Goal: Information Seeking & Learning: Find specific fact

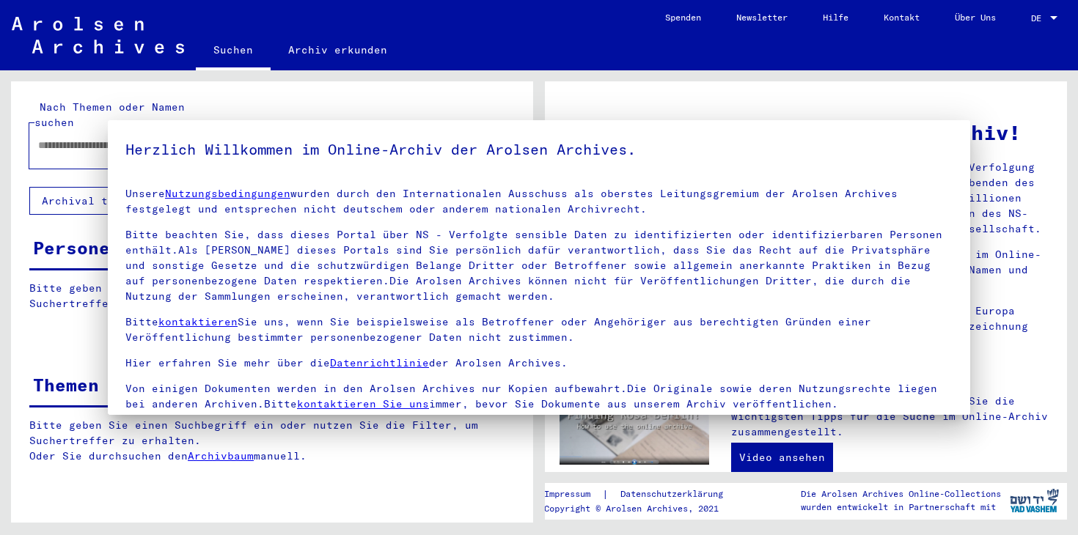
type input "**********"
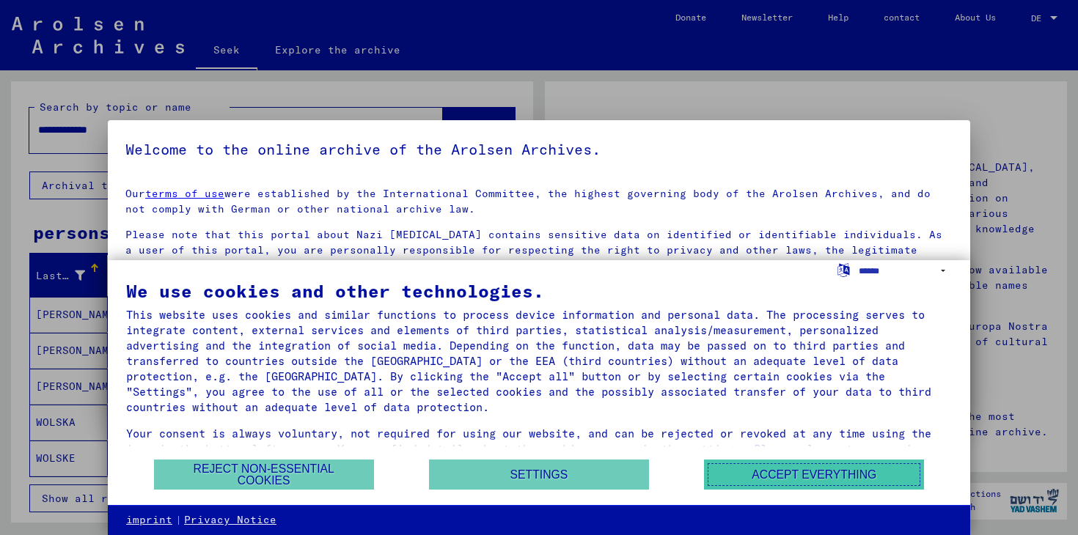
click at [870, 475] on font "Accept everything" at bounding box center [814, 475] width 125 height 12
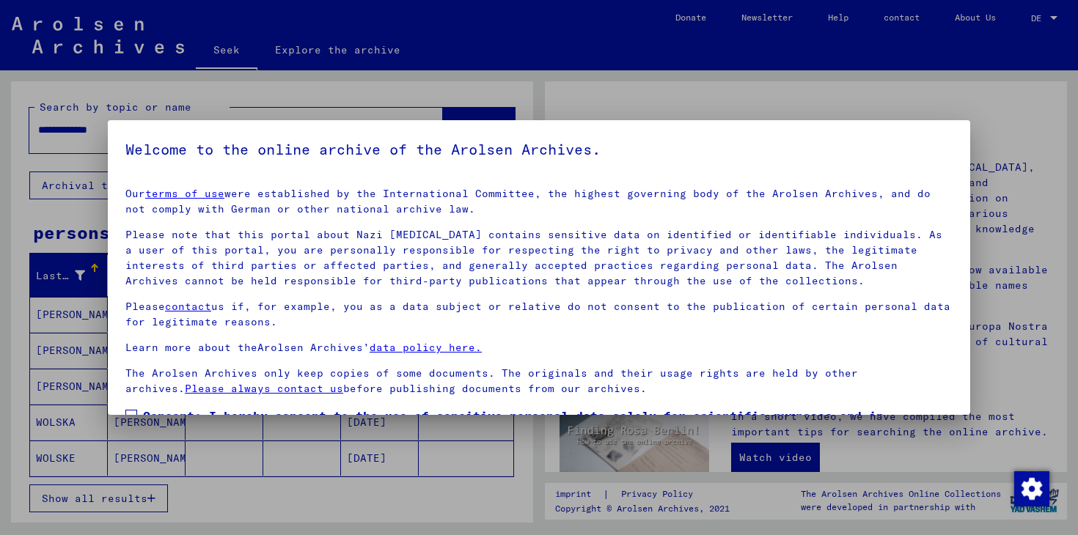
click at [807, 106] on div at bounding box center [539, 267] width 1078 height 535
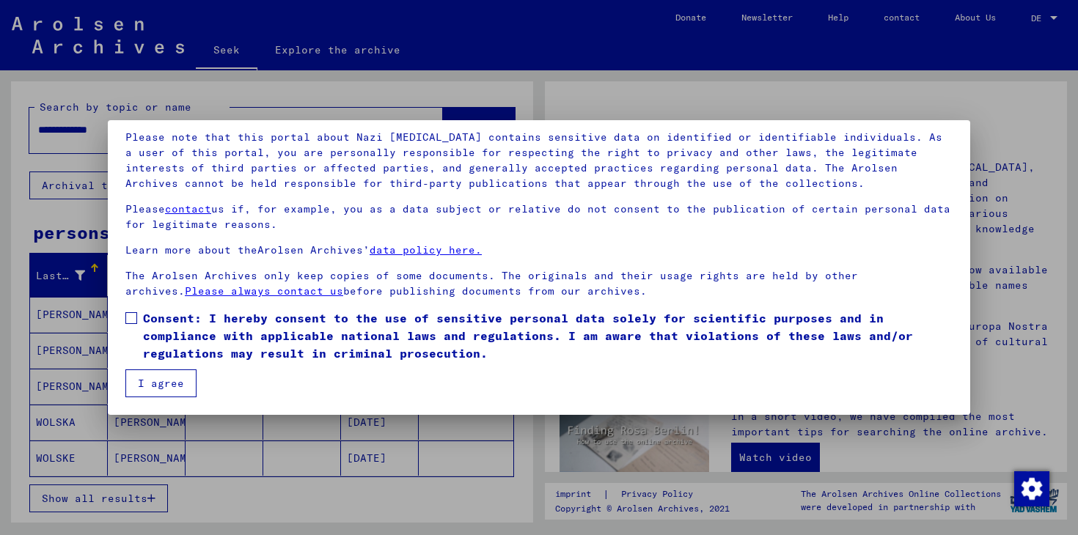
click at [136, 310] on label "Consent: I hereby consent to the use of sensitive personal data solely for scie…" at bounding box center [538, 335] width 827 height 53
click at [170, 386] on font "I agree" at bounding box center [161, 383] width 46 height 13
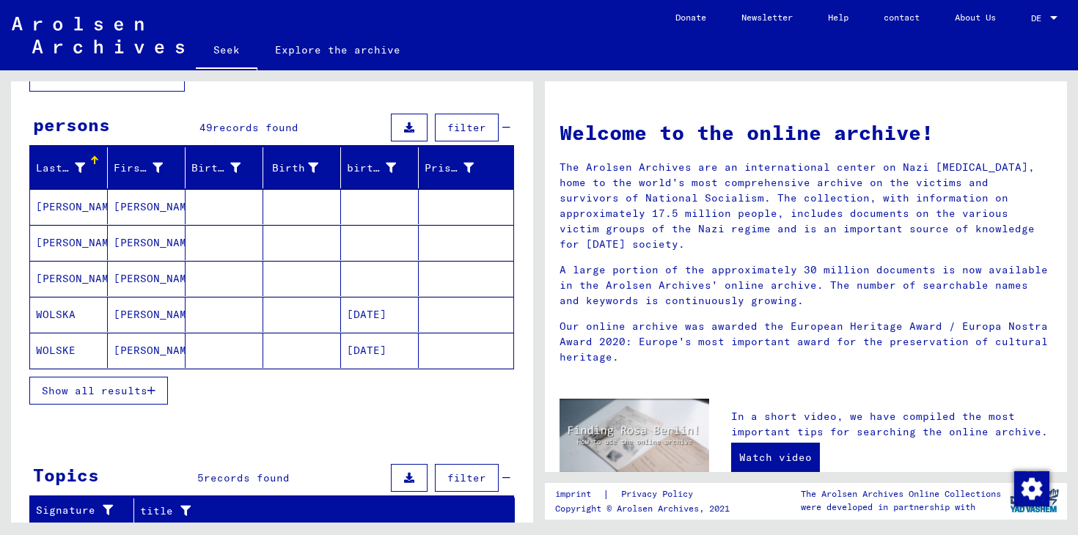
scroll to position [111, 0]
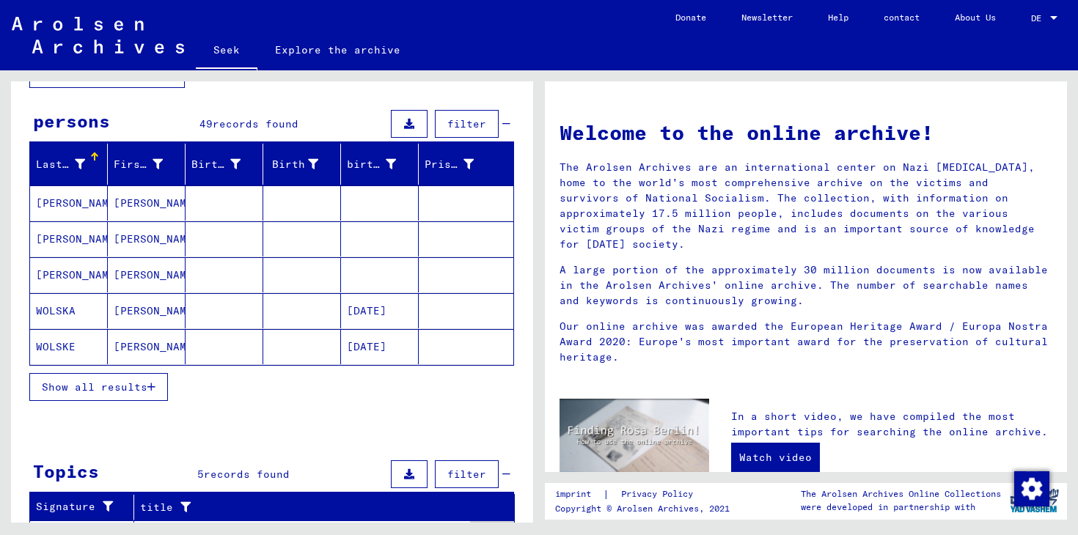
click at [108, 391] on font "Show all results" at bounding box center [95, 387] width 106 height 13
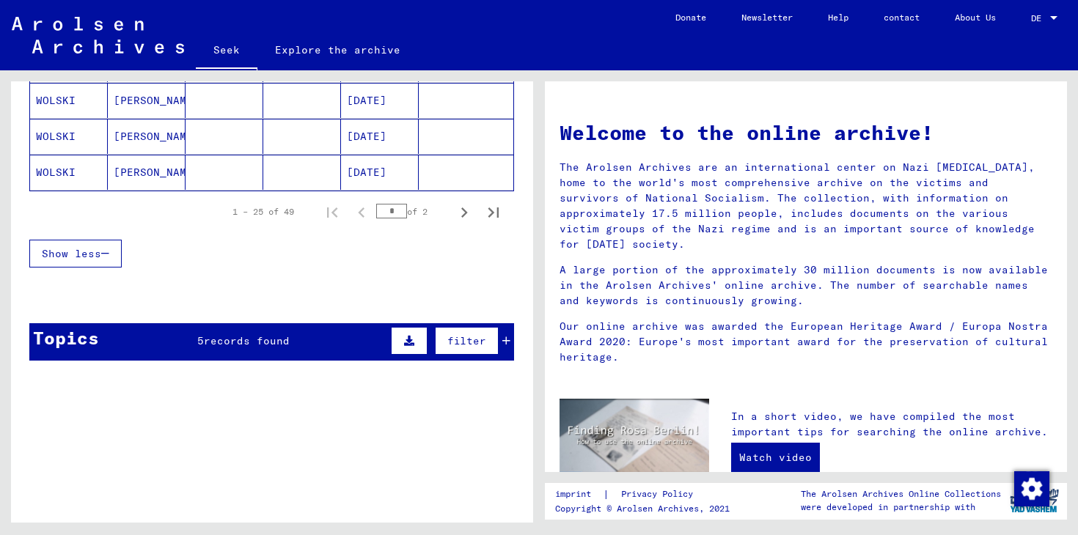
scroll to position [1016, 0]
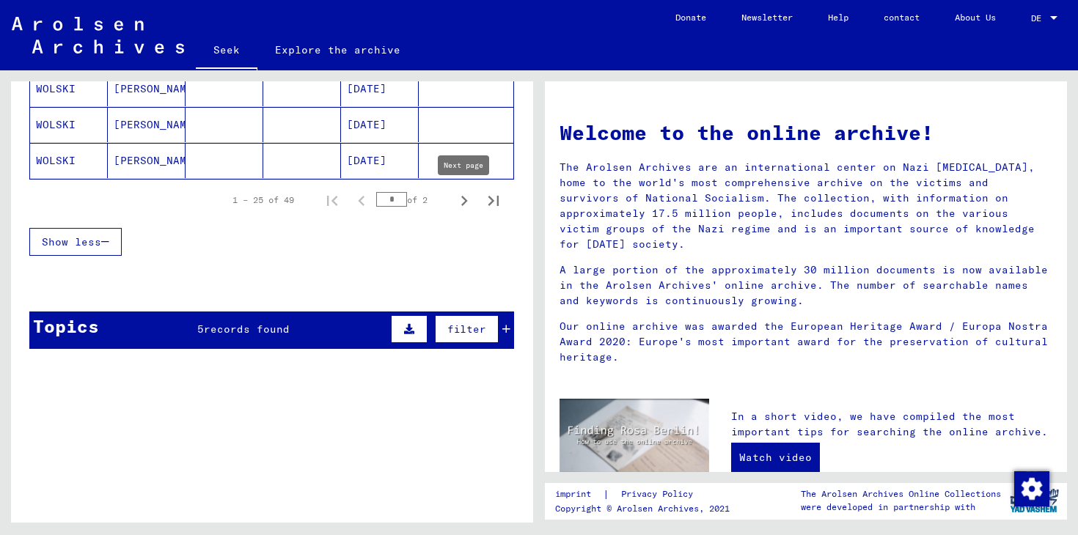
click at [466, 199] on icon "Next page" at bounding box center [464, 201] width 7 height 10
type input "*"
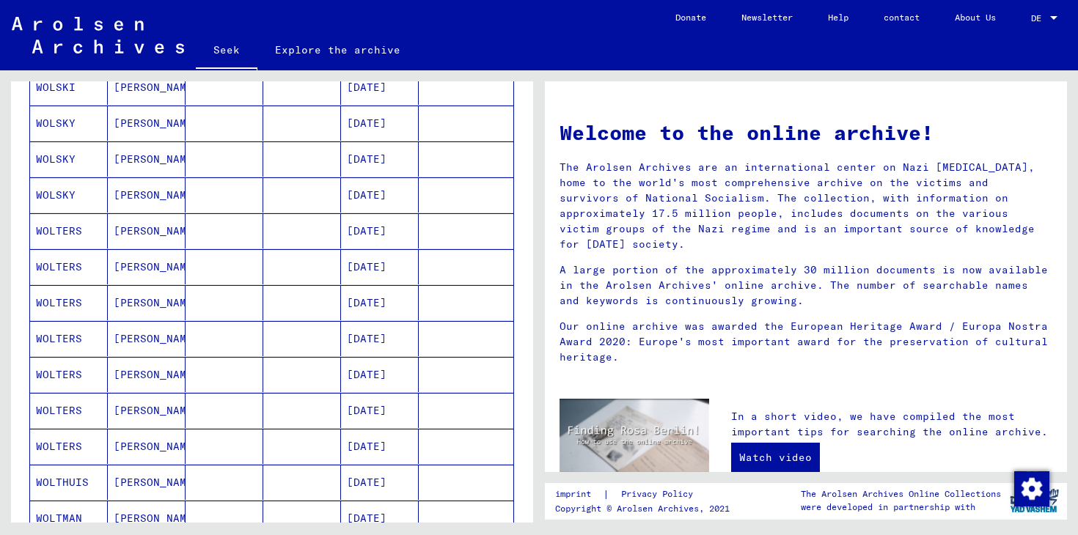
scroll to position [230, 0]
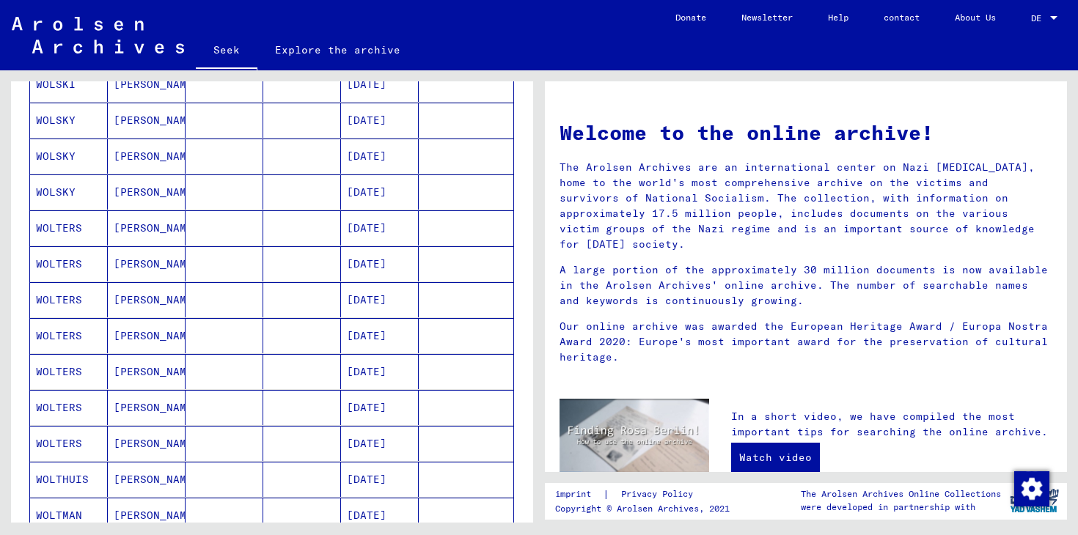
click at [131, 193] on font "[PERSON_NAME]" at bounding box center [157, 192] width 86 height 13
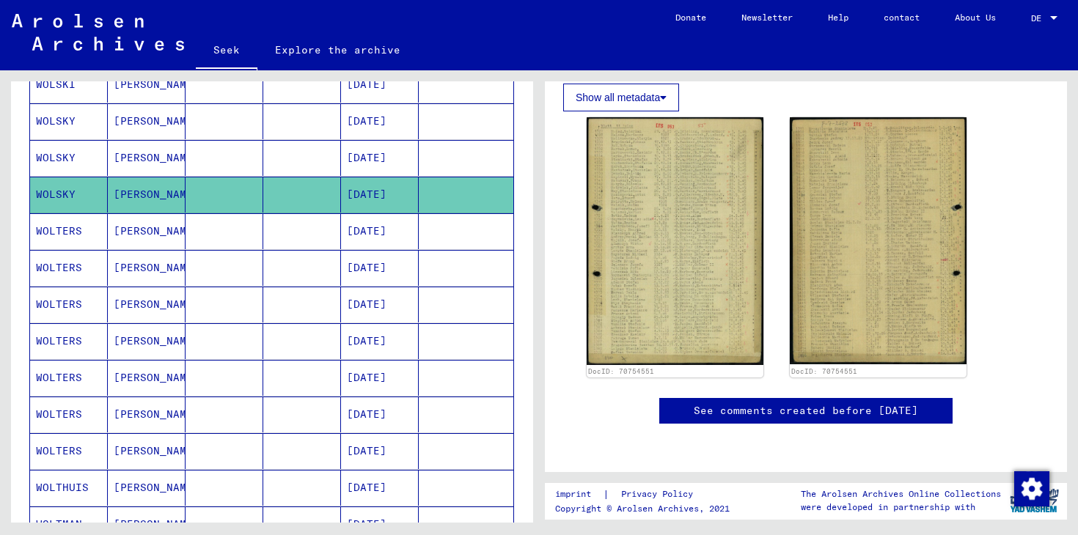
scroll to position [385, 0]
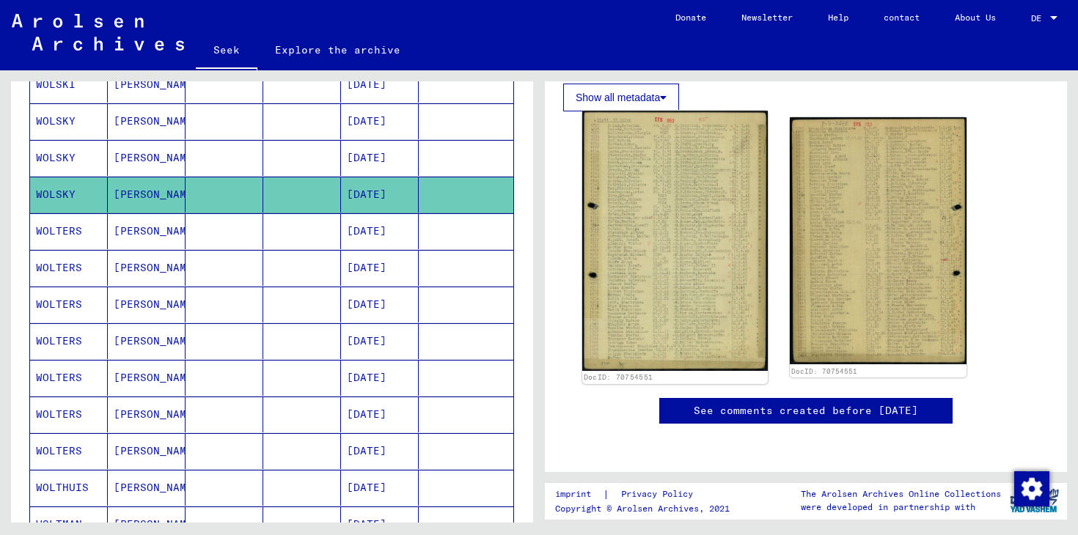
click at [698, 180] on img at bounding box center [675, 241] width 186 height 260
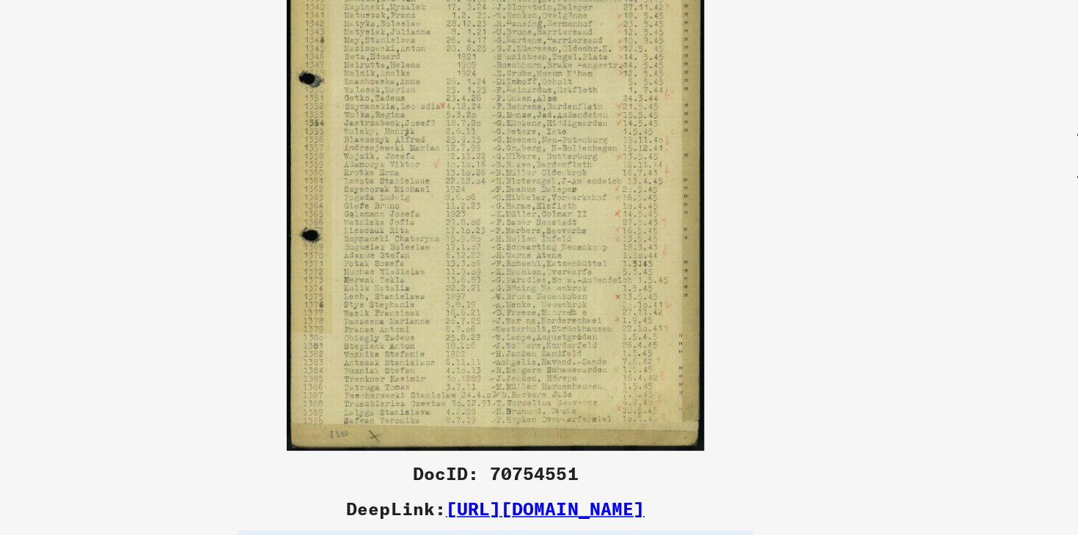
scroll to position [0, 0]
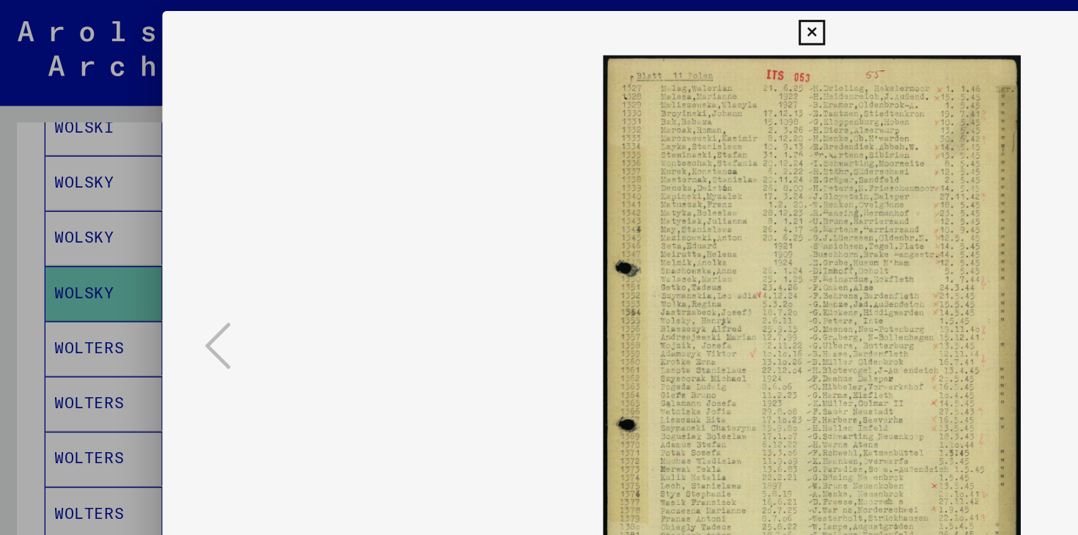
scroll to position [230, 0]
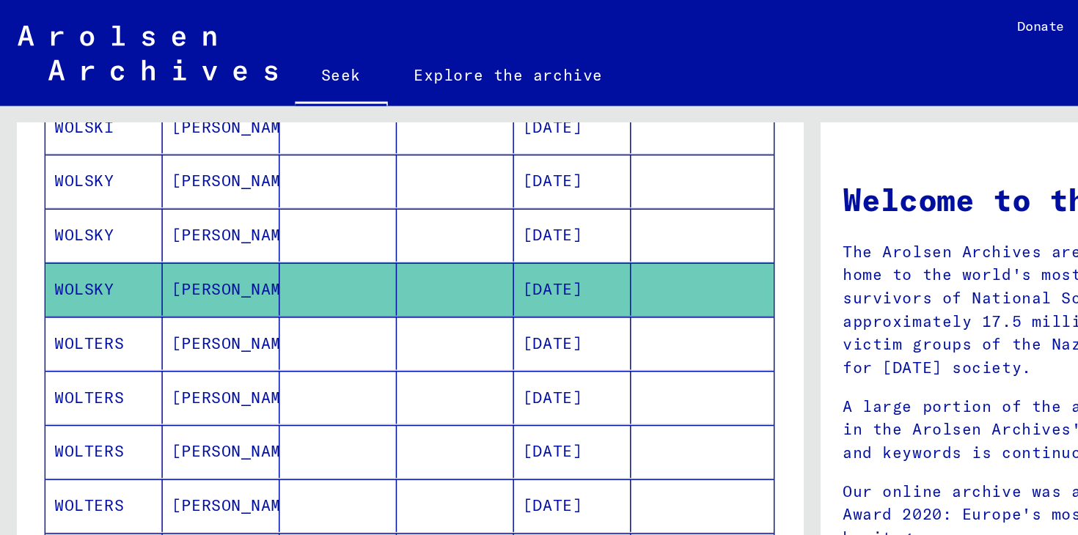
click at [62, 190] on font "WOLSKY" at bounding box center [56, 192] width 40 height 13
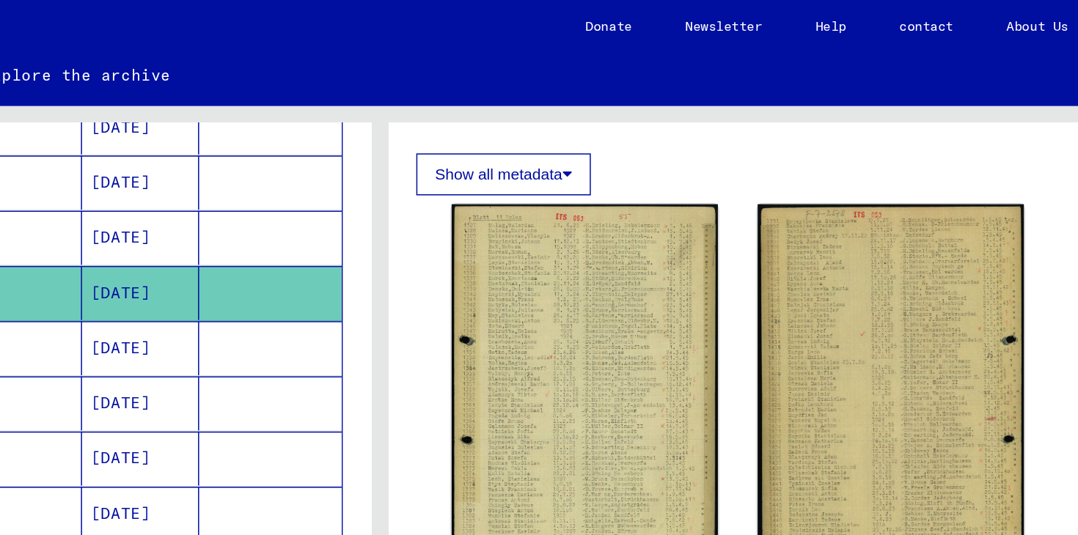
scroll to position [245, 0]
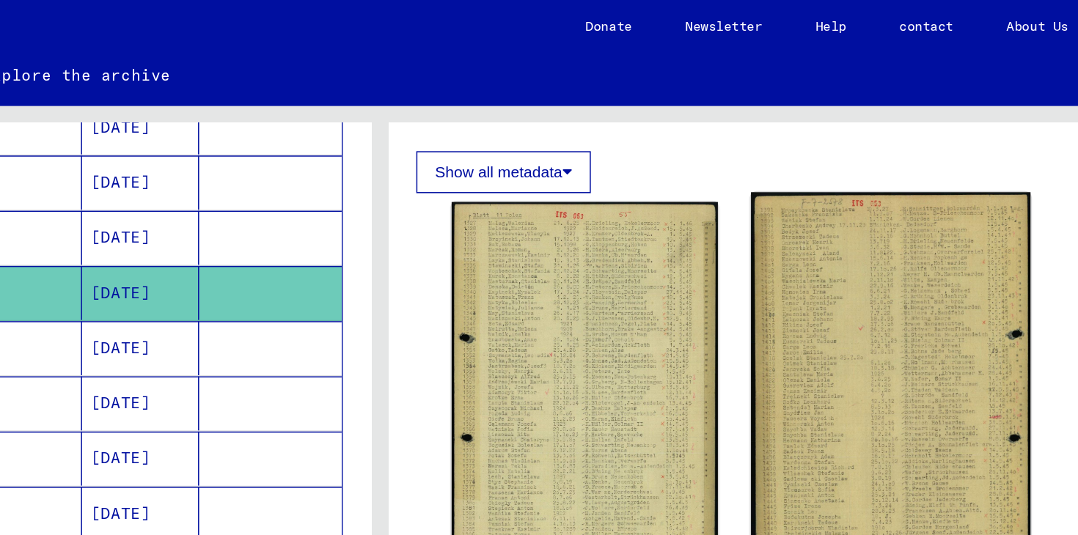
click at [876, 224] on img at bounding box center [878, 257] width 186 height 259
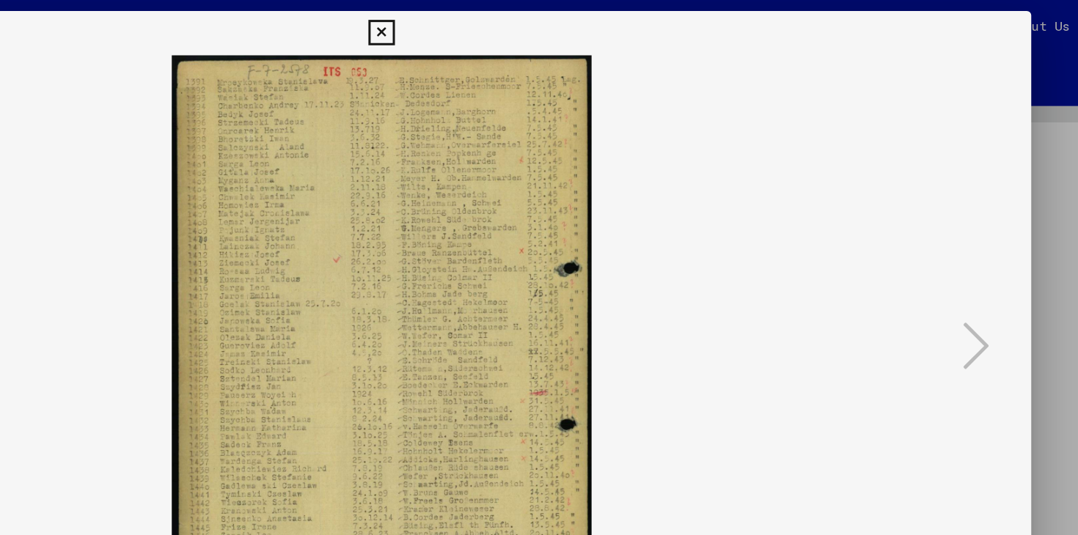
click at [542, 20] on icon at bounding box center [538, 22] width 17 height 18
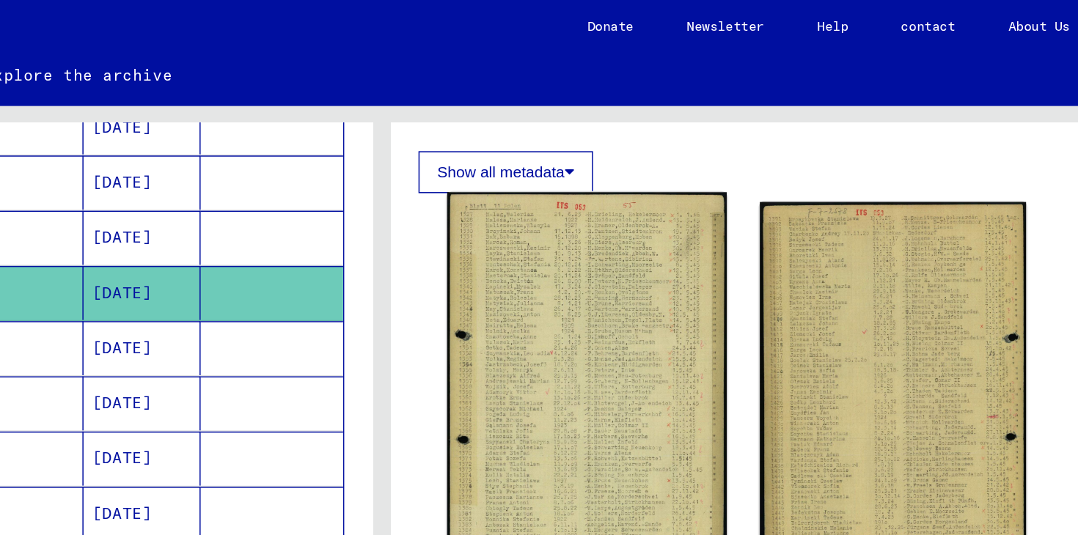
click at [709, 218] on img at bounding box center [675, 258] width 186 height 260
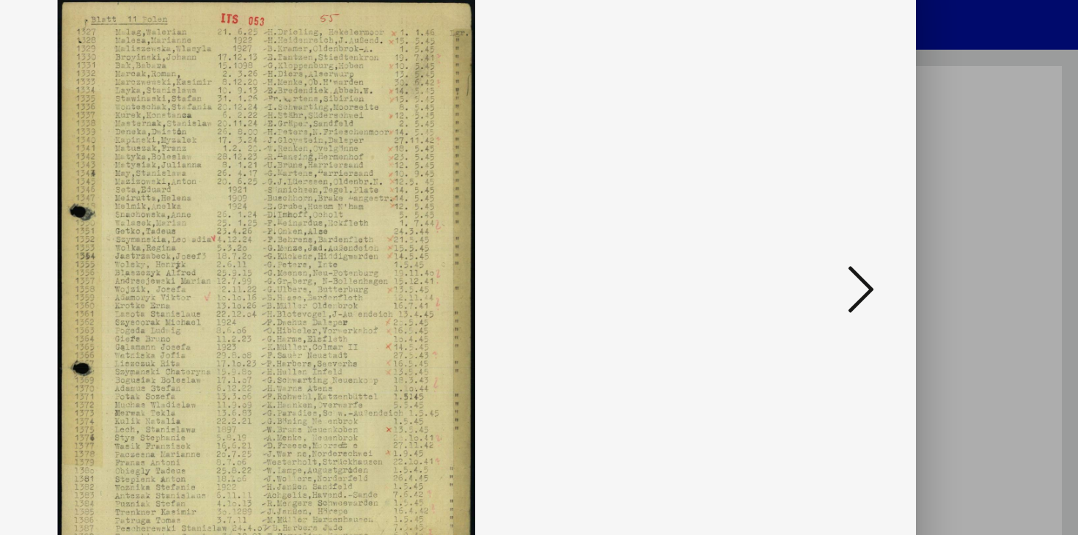
scroll to position [0, 0]
